Goal: Information Seeking & Learning: Learn about a topic

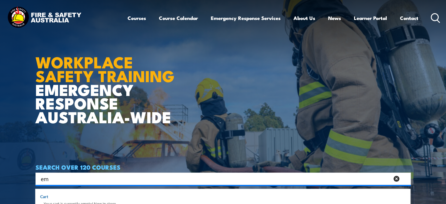
type input "e"
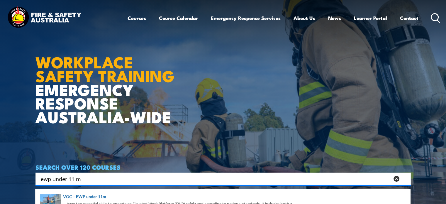
type input "ewp under 11 m"
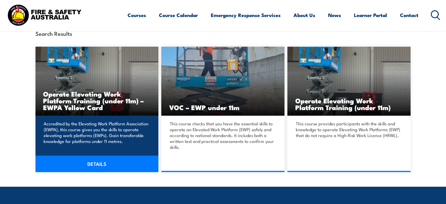
click at [96, 163] on link "DETAILS" at bounding box center [96, 163] width 123 height 16
